Goal: Task Accomplishment & Management: Use online tool/utility

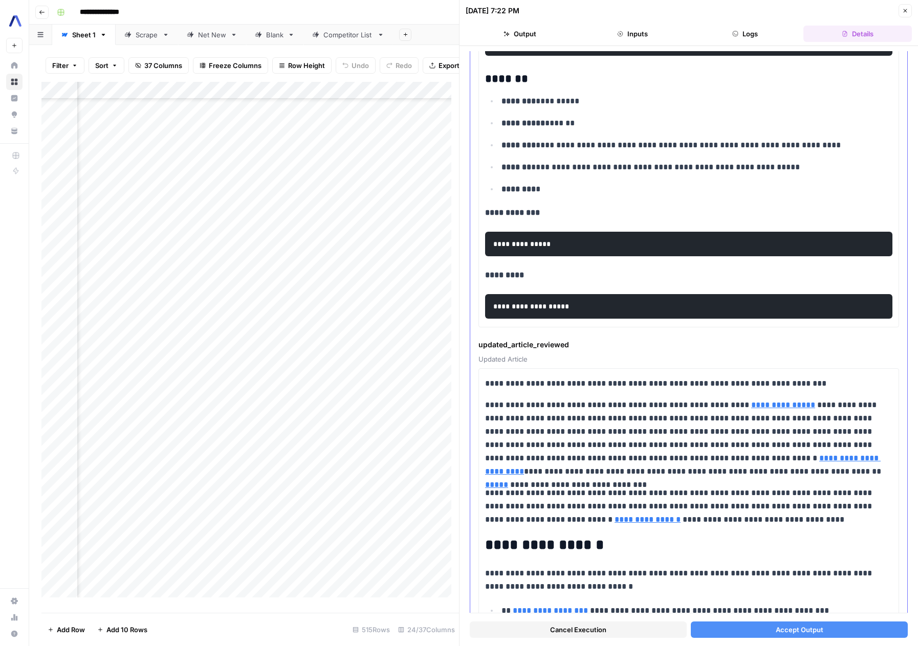
scroll to position [392, 0]
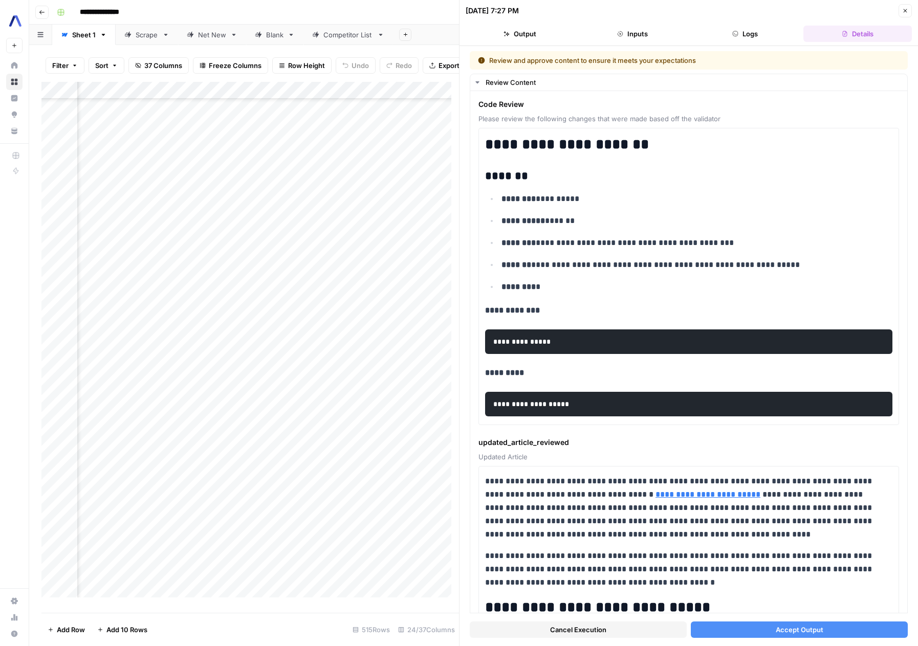
scroll to position [3471, 1789]
click at [291, 385] on div "Add Column" at bounding box center [250, 343] width 418 height 523
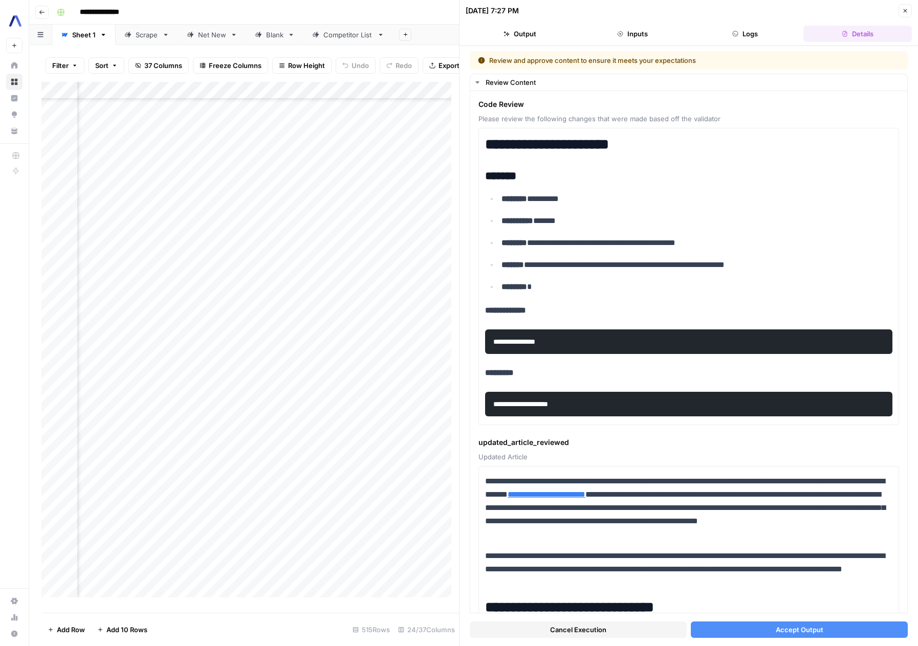
scroll to position [3471, 615]
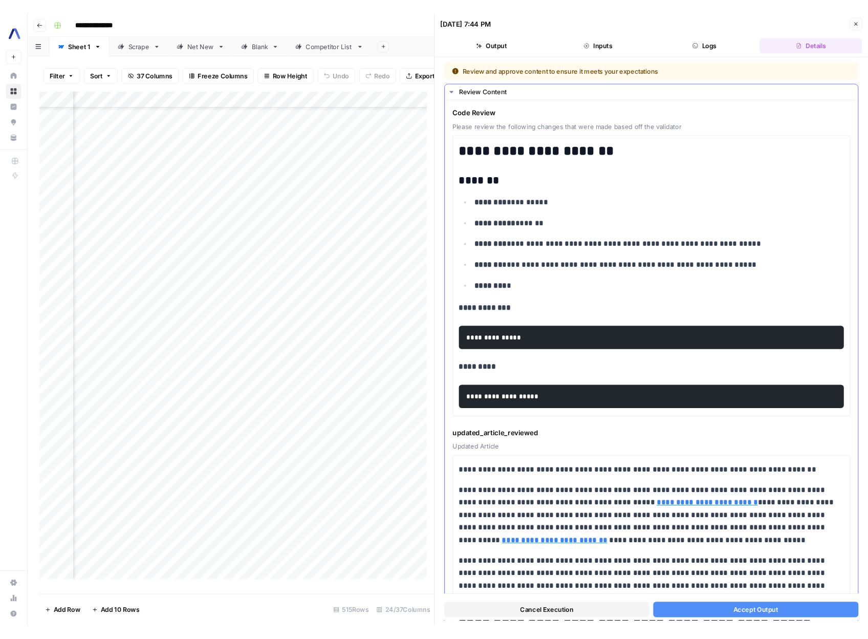
scroll to position [2, 0]
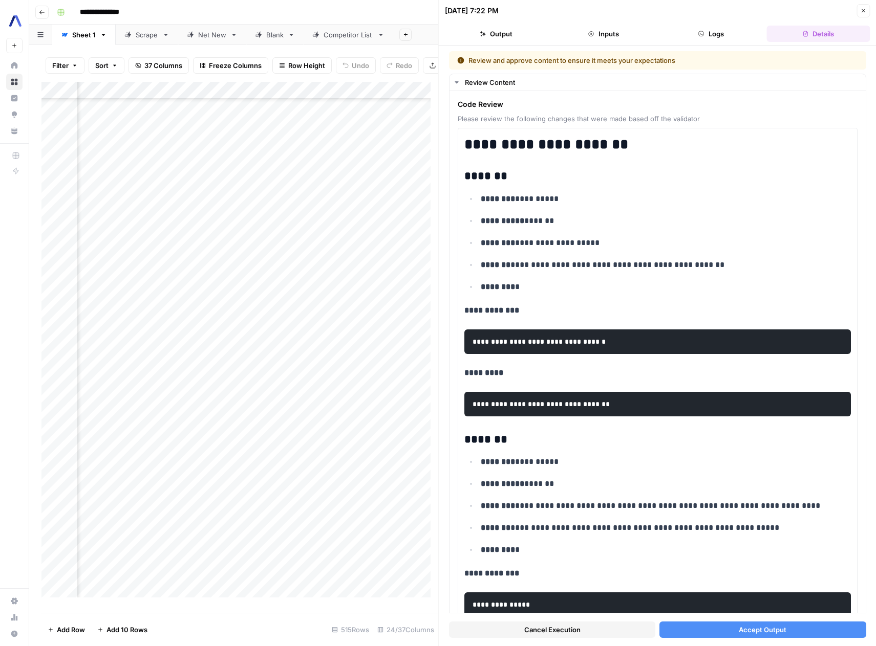
click at [747, 629] on span "Accept Output" at bounding box center [762, 630] width 48 height 10
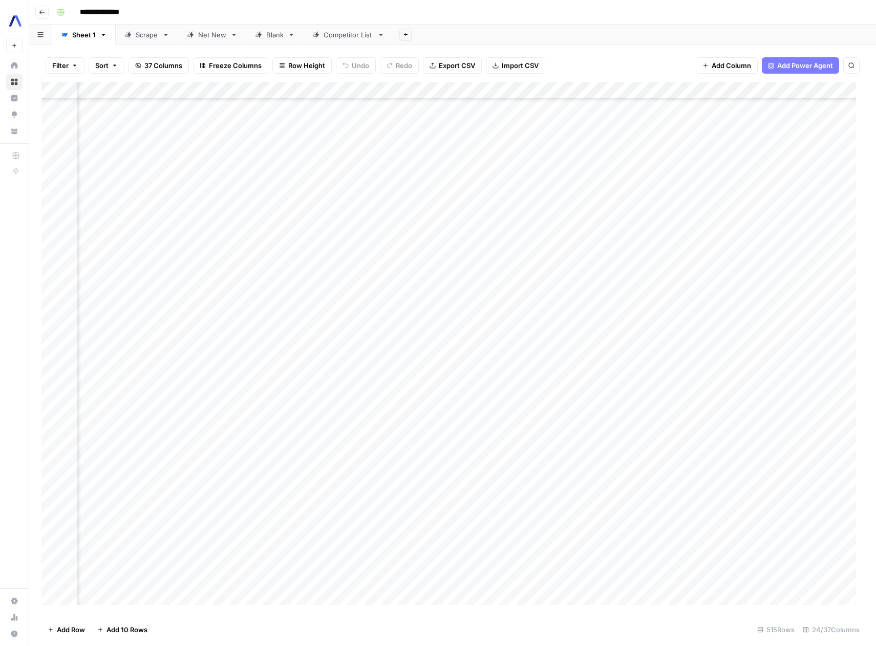
scroll to position [795, 1955]
click at [634, 288] on div "Add Column" at bounding box center [452, 347] width 822 height 531
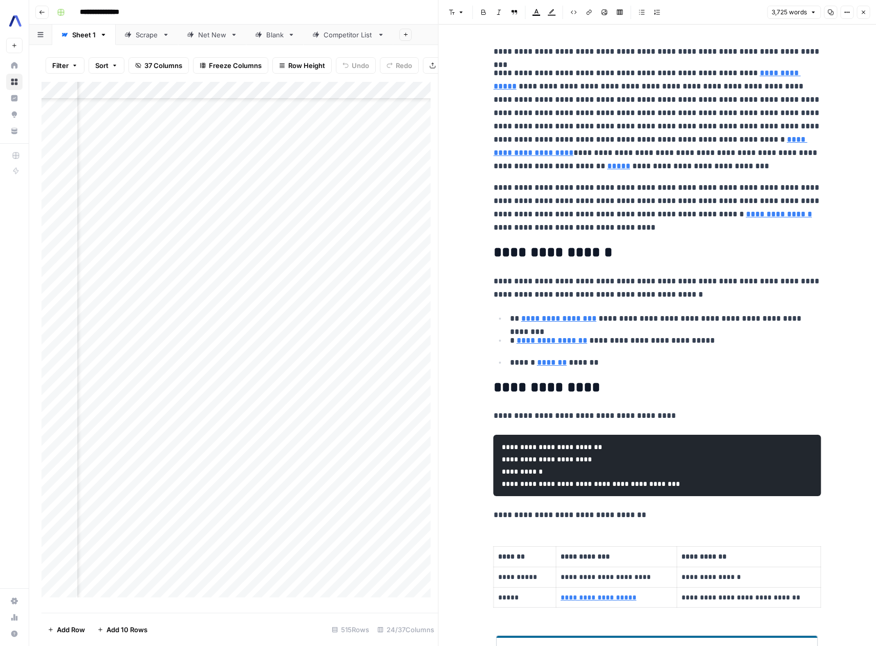
click at [742, 319] on p "**********" at bounding box center [665, 318] width 311 height 13
